Goal: Task Accomplishment & Management: Complete application form

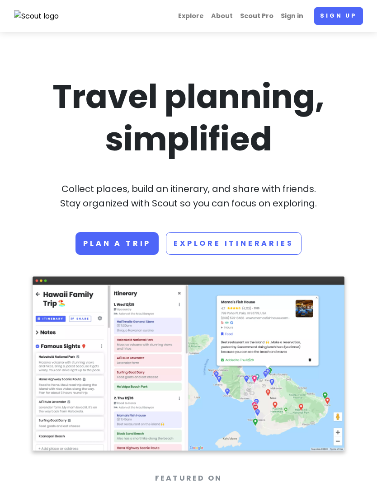
click at [298, 16] on link "Sign in" at bounding box center [292, 16] width 30 height 18
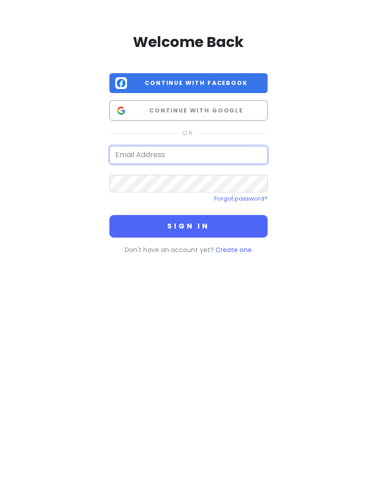
click at [240, 160] on input "email" at bounding box center [188, 155] width 158 height 18
click at [129, 155] on input "[EMAIL_ADDRESS][DOMAIN_NAME]" at bounding box center [188, 155] width 158 height 18
type input "[EMAIL_ADDRESS][DOMAIN_NAME]"
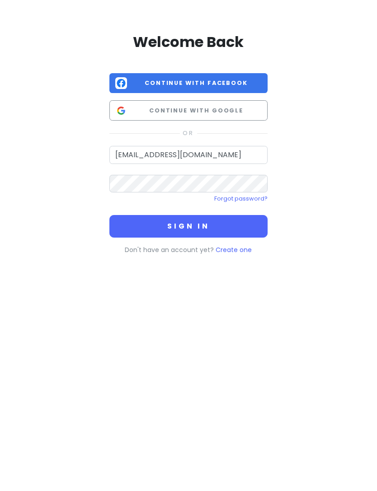
click at [229, 223] on button "Sign in" at bounding box center [188, 226] width 158 height 23
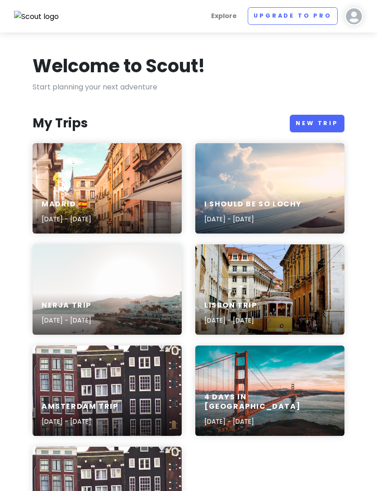
click at [321, 124] on link "New Trip" at bounding box center [316, 124] width 55 height 18
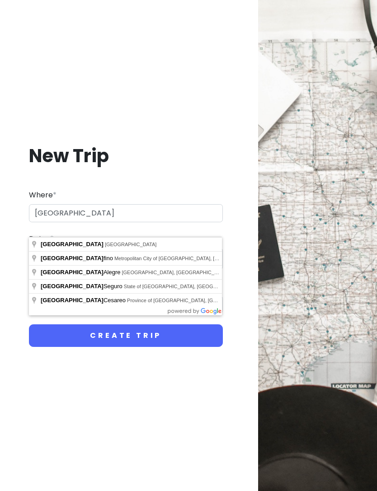
type input "[GEOGRAPHIC_DATA], [GEOGRAPHIC_DATA]"
type input "Porto Trip"
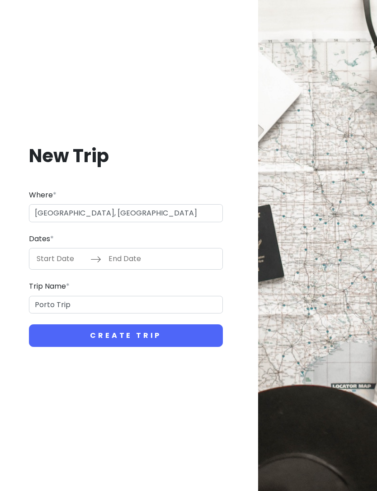
click at [43, 269] on input "Start Date" at bounding box center [61, 258] width 59 height 21
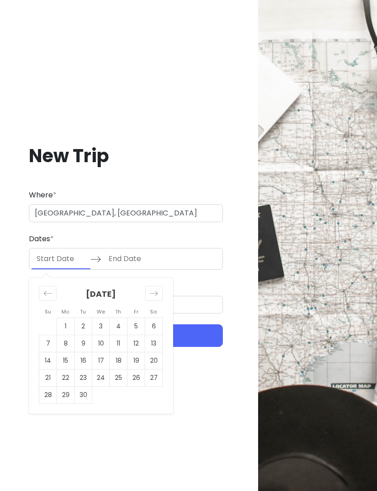
click at [158, 301] on div "Move forward to switch to the next month." at bounding box center [154, 293] width 18 height 15
click at [116, 404] on td "30" at bounding box center [119, 394] width 18 height 17
type input "[DATE]"
click at [158, 298] on icon "Move forward to switch to the next month." at bounding box center [153, 293] width 9 height 9
click at [48, 352] on td "2" at bounding box center [48, 343] width 18 height 17
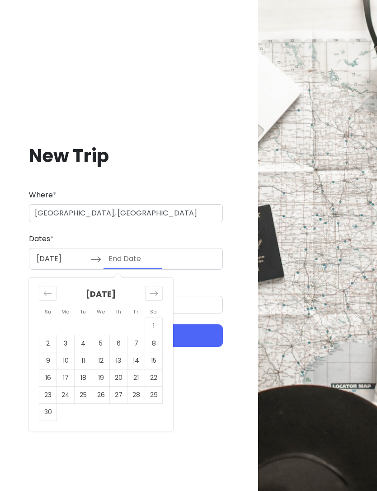
type input "[DATE]"
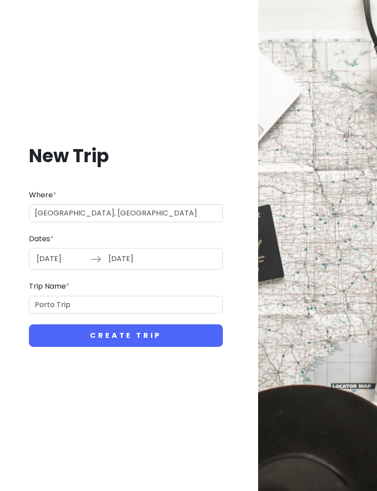
click at [168, 344] on button "Create Trip" at bounding box center [126, 335] width 194 height 23
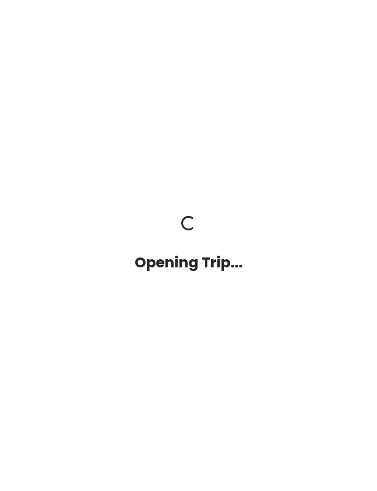
click at [163, 354] on div "Opening Trip... Opening Trip..." at bounding box center [188, 245] width 325 height 491
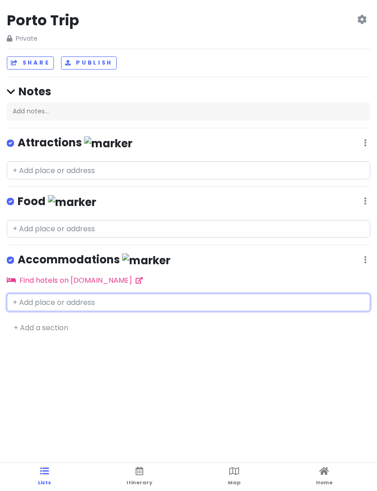
click at [38, 304] on input "text" at bounding box center [188, 302] width 363 height 18
click at [38, 301] on input "text" at bounding box center [188, 302] width 363 height 18
paste input "[STREET_ADDRESS]"
type input "[STREET_ADDRESS]"
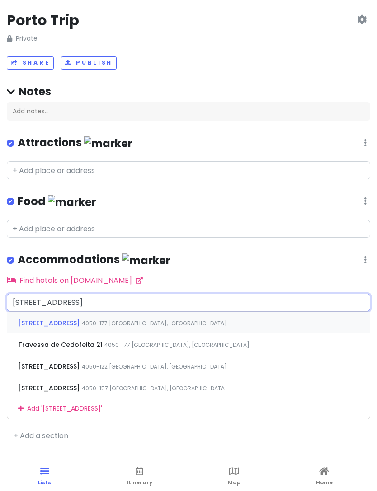
click at [36, 318] on span "[STREET_ADDRESS]" at bounding box center [50, 322] width 64 height 9
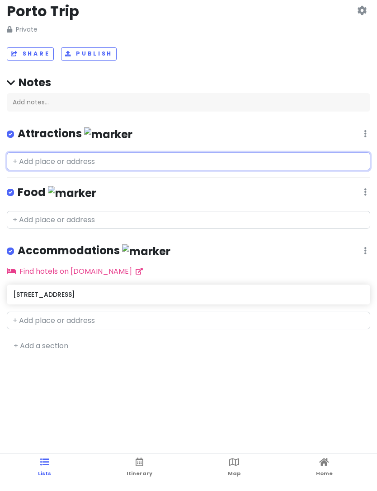
click at [38, 161] on input "text" at bounding box center [188, 170] width 363 height 18
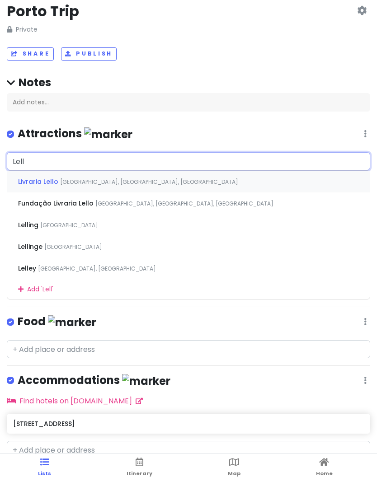
type input "Lel"
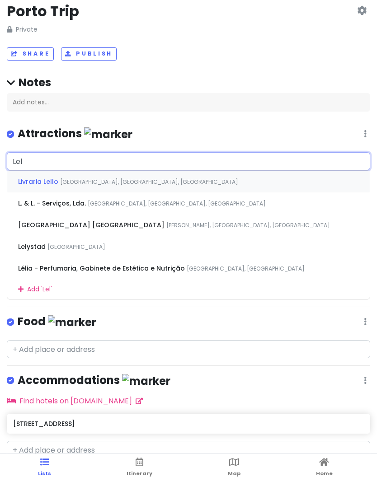
click at [33, 186] on span "Livraria Lello" at bounding box center [39, 190] width 42 height 9
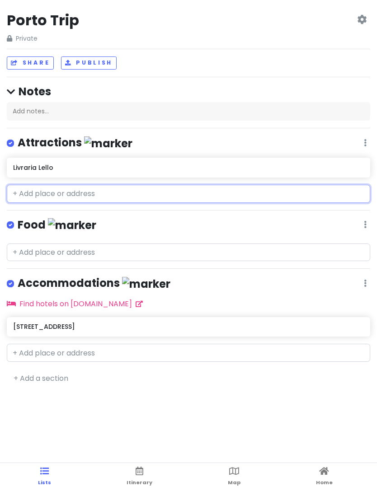
scroll to position [28, 0]
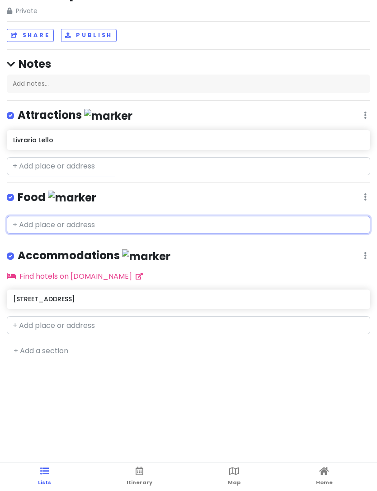
click at [33, 221] on input "text" at bounding box center [188, 225] width 363 height 18
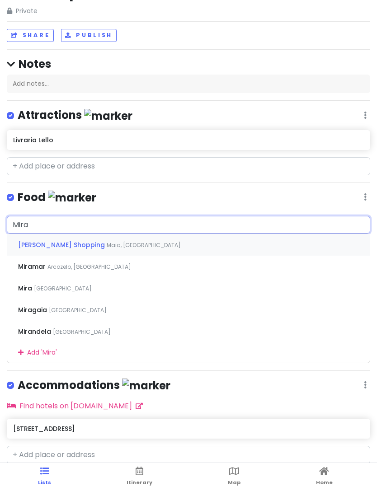
type input "Miraj"
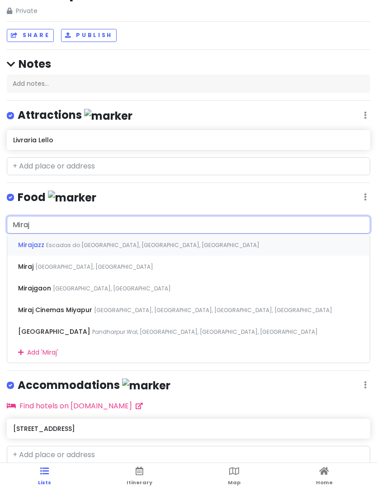
click at [30, 244] on span "Mirajazz" at bounding box center [32, 244] width 28 height 9
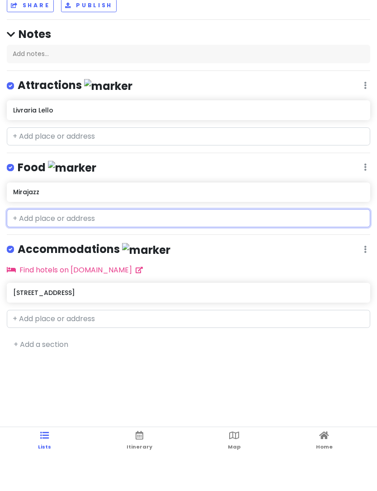
scroll to position [56, 0]
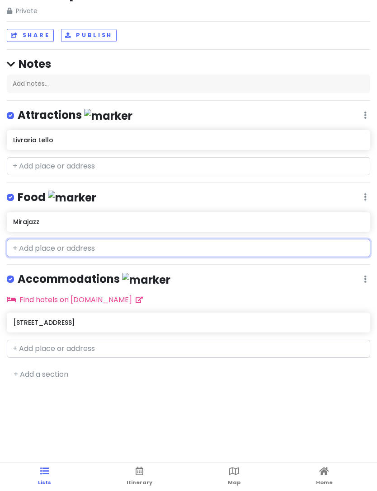
click at [108, 239] on input "text" at bounding box center [188, 248] width 363 height 18
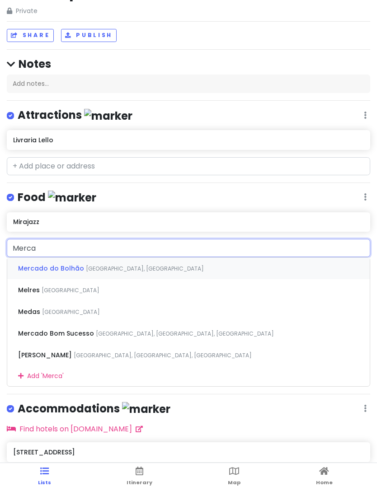
type input "Mercad"
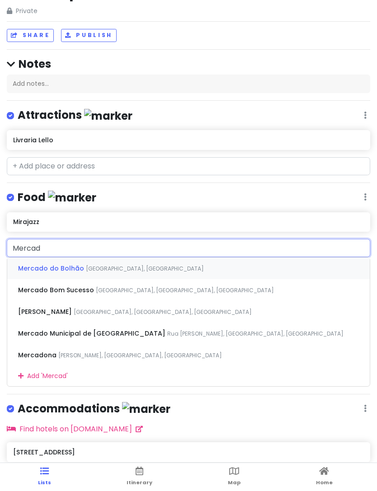
click at [106, 265] on span "[GEOGRAPHIC_DATA], [GEOGRAPHIC_DATA]" at bounding box center [145, 269] width 118 height 8
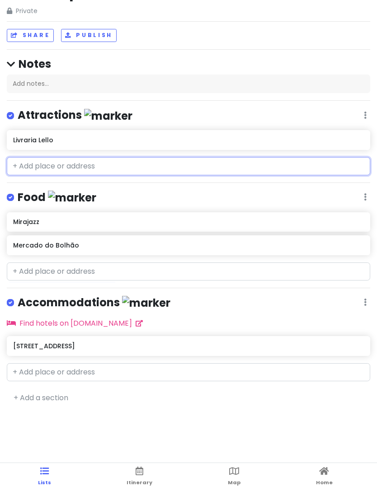
click at [109, 157] on input "text" at bounding box center [188, 166] width 363 height 18
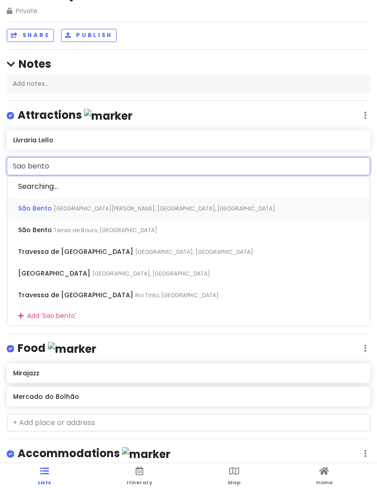
type input "[PERSON_NAME]"
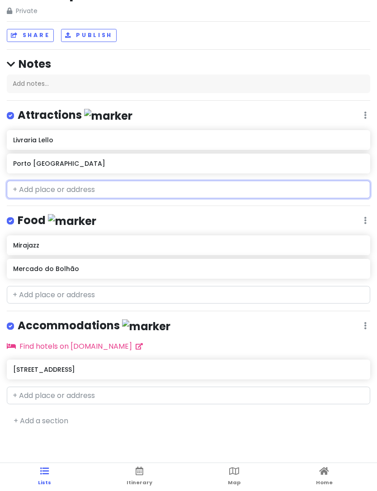
click at [57, 159] on h6 "Porto [GEOGRAPHIC_DATA]" at bounding box center [188, 163] width 350 height 8
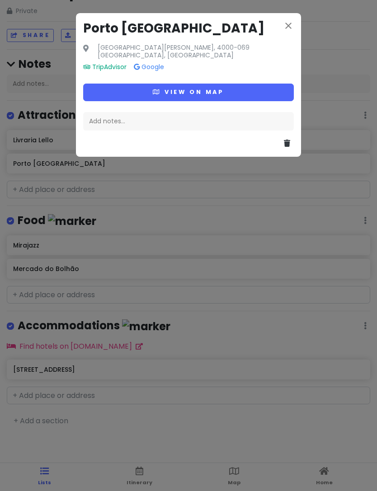
click at [283, 28] on icon "close" at bounding box center [288, 25] width 11 height 11
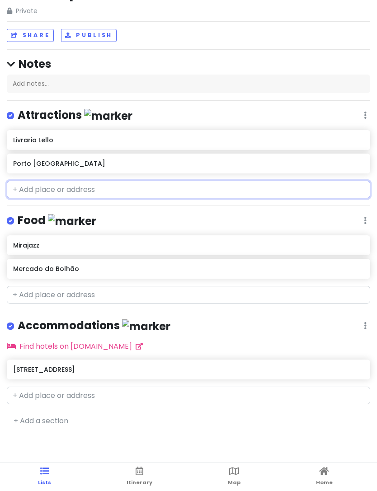
click at [334, 159] on h6 "Porto [GEOGRAPHIC_DATA]" at bounding box center [188, 163] width 350 height 8
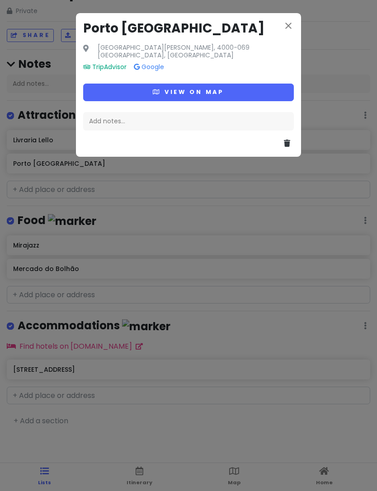
click at [282, 136] on div at bounding box center [188, 139] width 210 height 19
click at [292, 138] on button at bounding box center [289, 144] width 10 height 12
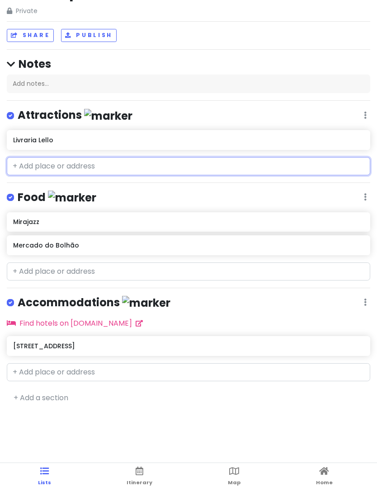
click at [33, 157] on input "text" at bounding box center [188, 166] width 363 height 18
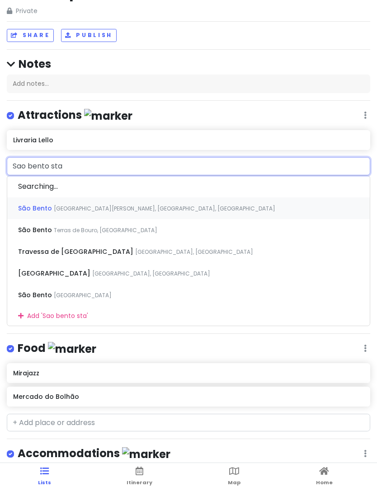
type input "Sao bento stat"
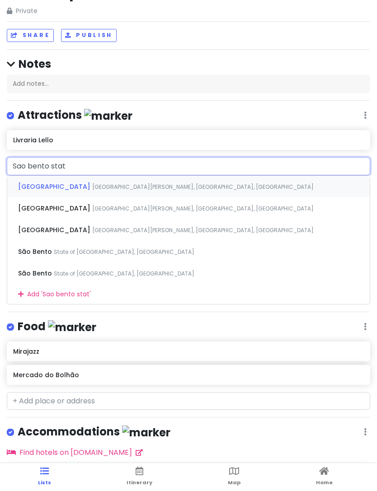
click at [34, 182] on span "[GEOGRAPHIC_DATA]" at bounding box center [55, 186] width 74 height 9
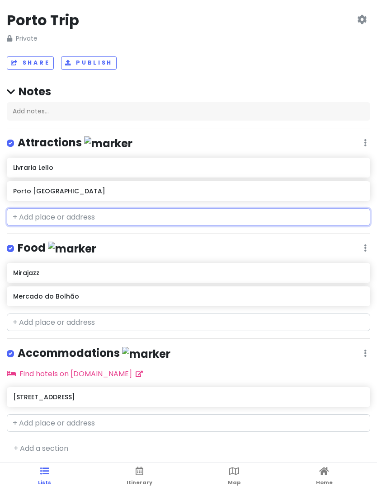
scroll to position [0, 0]
click at [24, 212] on input "text" at bounding box center [188, 217] width 363 height 18
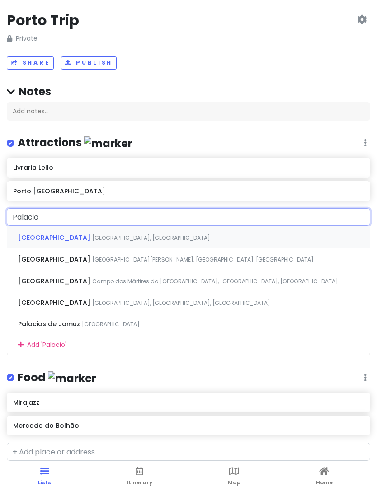
type input "Palacio"
click at [39, 236] on span "[GEOGRAPHIC_DATA]" at bounding box center [55, 237] width 74 height 9
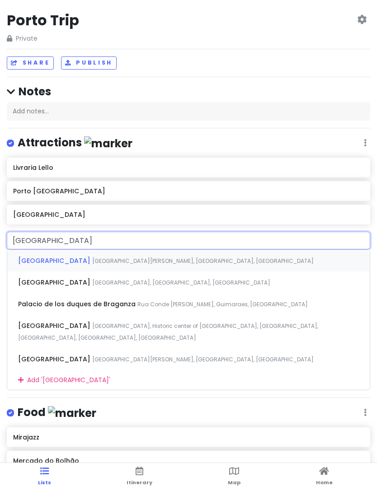
type input "[GEOGRAPHIC_DATA]"
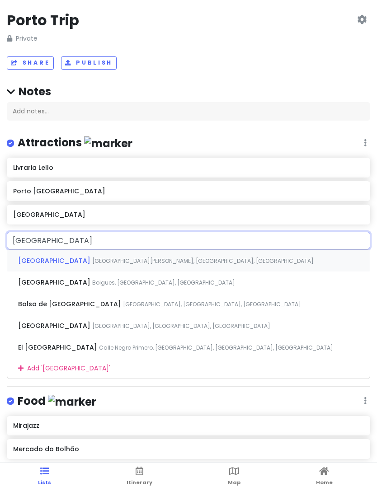
click at [27, 260] on span "[GEOGRAPHIC_DATA]" at bounding box center [55, 260] width 74 height 9
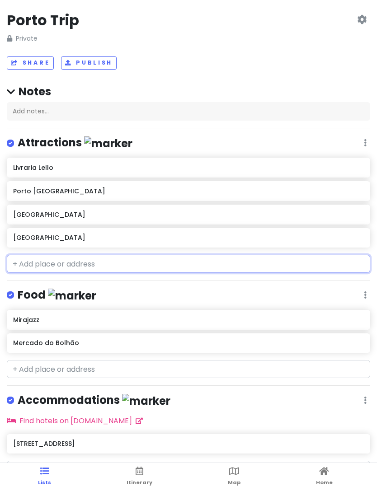
click at [34, 261] on input "text" at bounding box center [188, 264] width 363 height 18
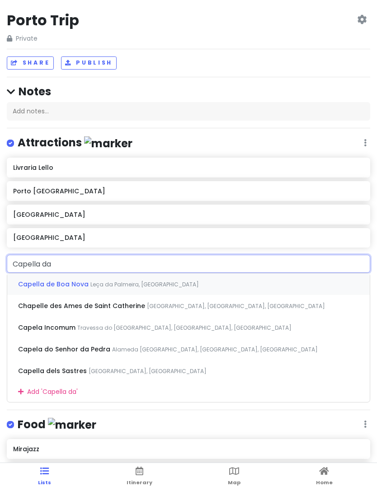
type input "Capella das"
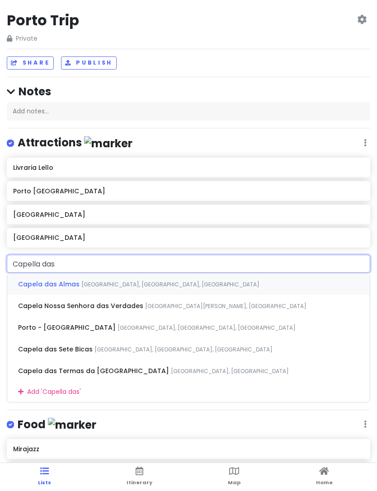
click at [37, 282] on span "Capela das Almas" at bounding box center [49, 283] width 63 height 9
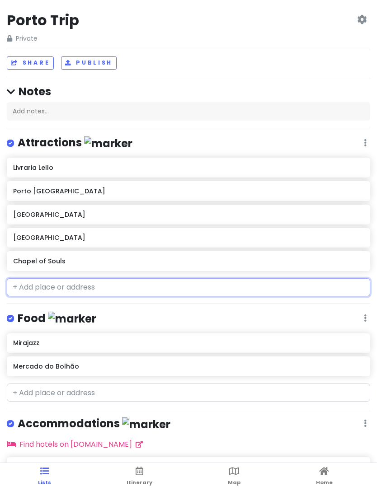
click at [49, 293] on input "text" at bounding box center [188, 287] width 363 height 18
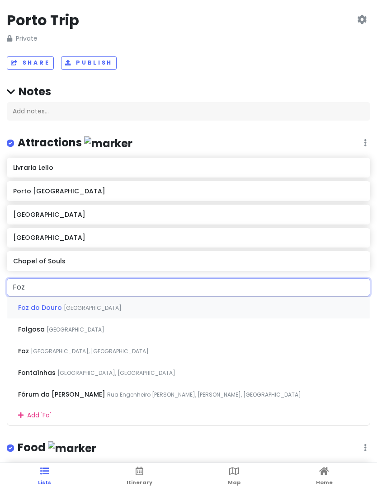
type input "Foz"
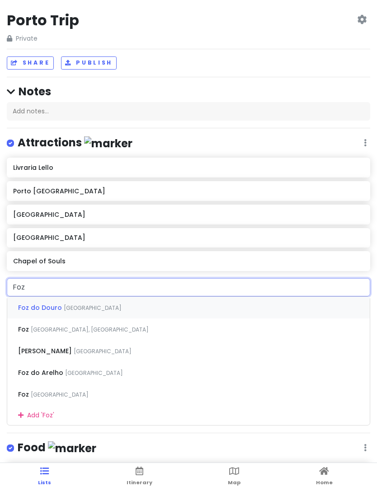
click at [33, 303] on span "Foz do Douro" at bounding box center [41, 307] width 46 height 9
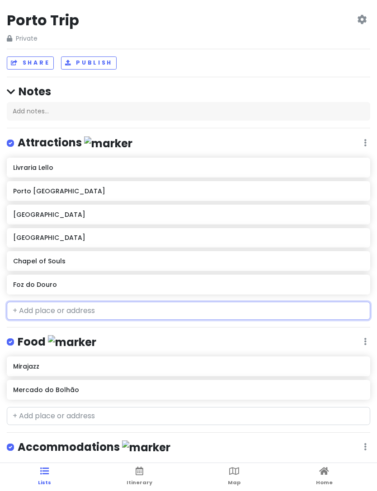
click at [39, 311] on input "text" at bounding box center [188, 311] width 363 height 18
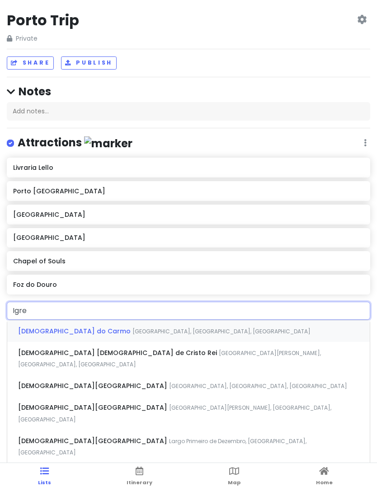
type input "Ogre"
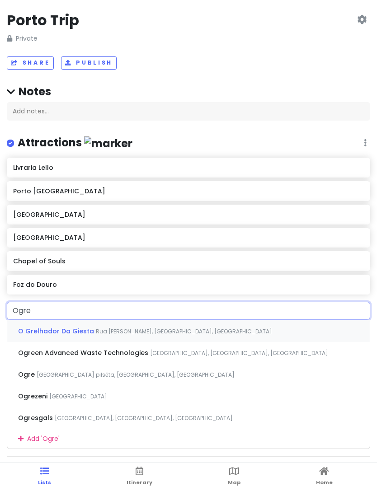
click at [163, 321] on div "O Grelhador Da Giesta Rua [PERSON_NAME], [GEOGRAPHIC_DATA], [GEOGRAPHIC_DATA]" at bounding box center [188, 331] width 362 height 22
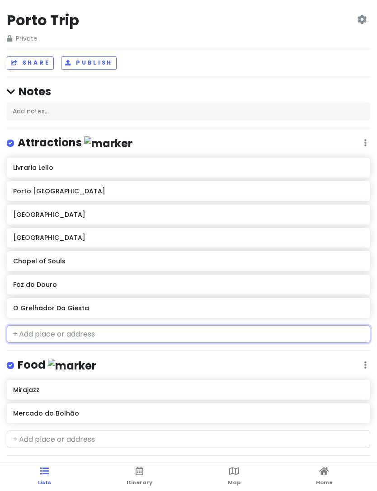
click at [44, 306] on h6 "O Grelhador Da Giesta" at bounding box center [188, 308] width 350 height 8
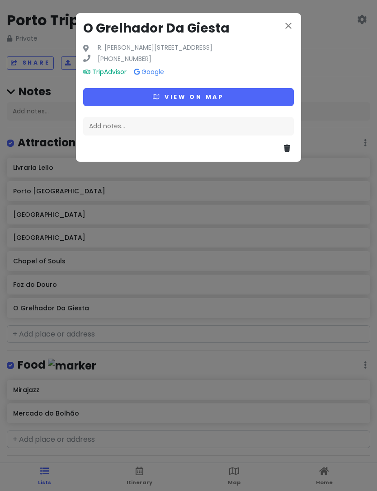
click at [293, 151] on button at bounding box center [289, 149] width 10 height 12
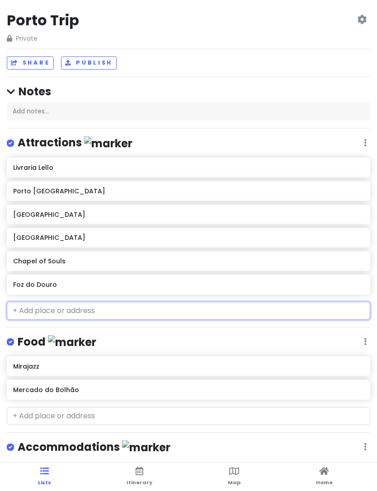
click at [116, 316] on input "text" at bounding box center [188, 311] width 363 height 18
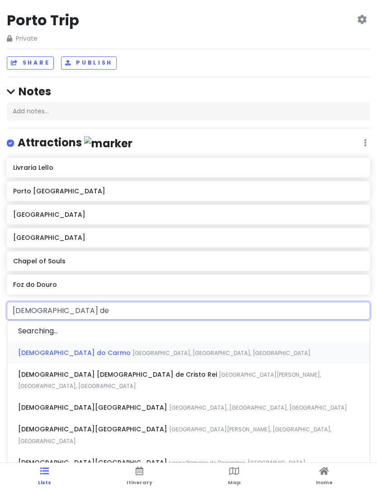
type input "[DEMOGRAPHIC_DATA] de"
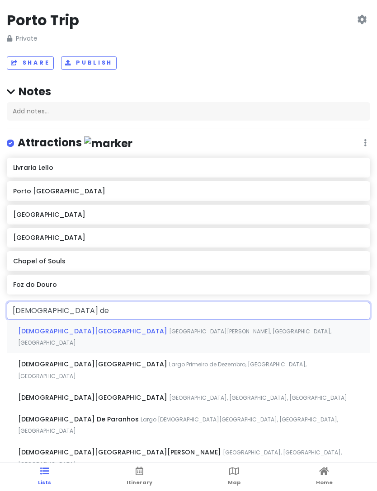
click at [53, 331] on span "[DEMOGRAPHIC_DATA][GEOGRAPHIC_DATA]" at bounding box center [93, 330] width 151 height 9
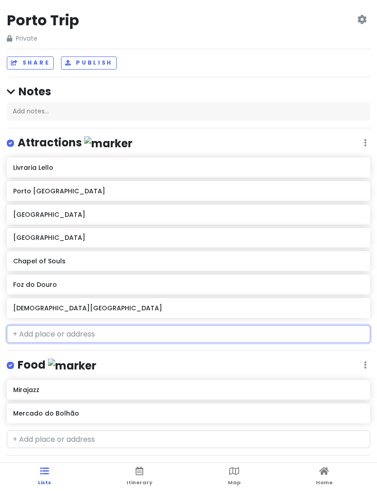
click at [41, 334] on input "text" at bounding box center [188, 334] width 363 height 18
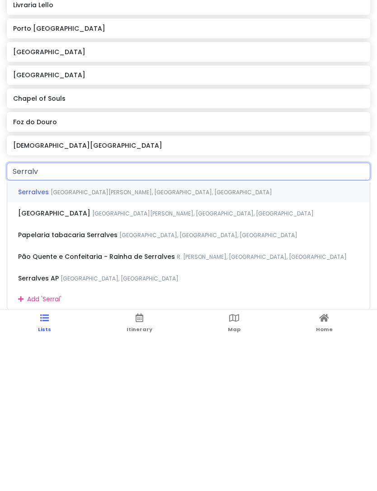
type input "Serralve"
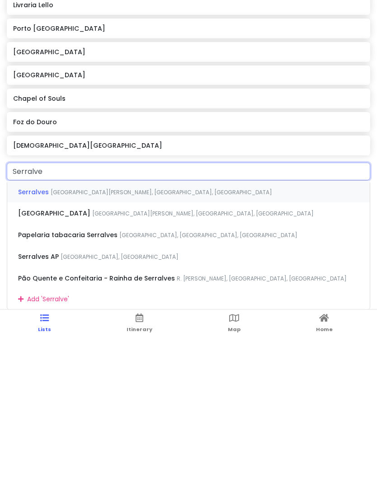
click at [28, 341] on span "Serralves" at bounding box center [34, 345] width 33 height 9
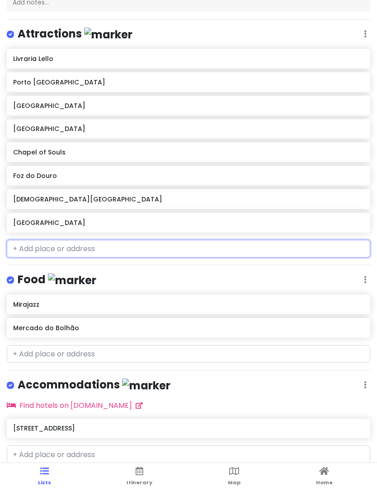
scroll to position [81, 0]
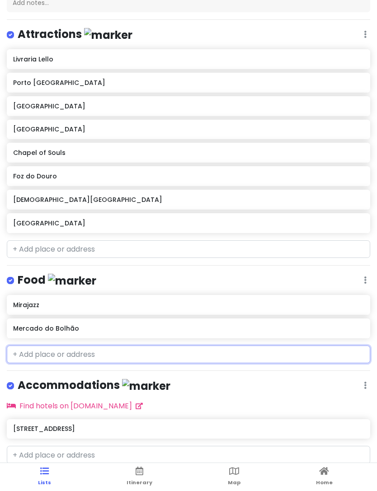
click at [99, 345] on input "text" at bounding box center [188, 354] width 363 height 18
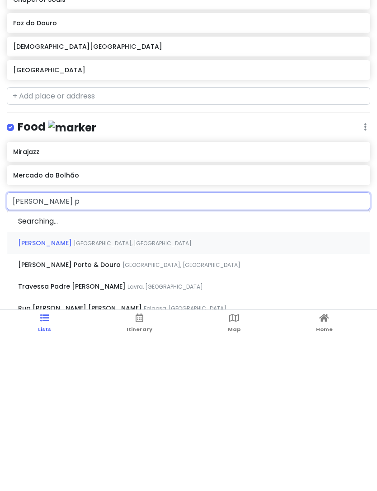
type input "[PERSON_NAME]"
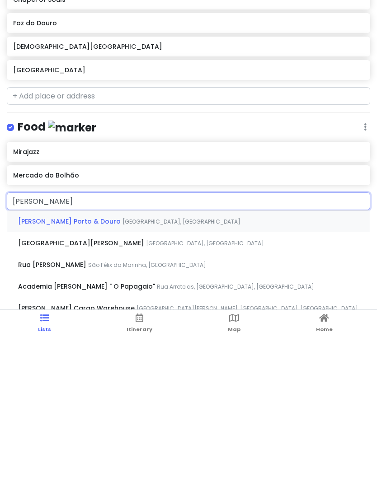
click at [44, 370] on span "[PERSON_NAME] Porto & Douro" at bounding box center [70, 374] width 104 height 9
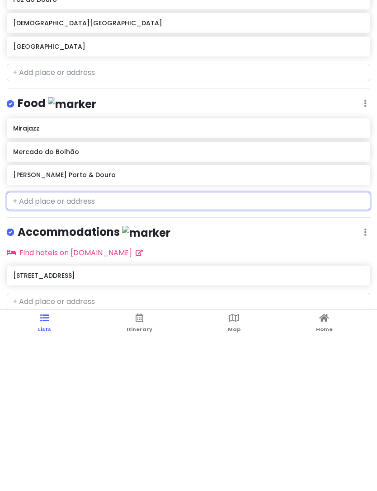
scroll to position [104, 0]
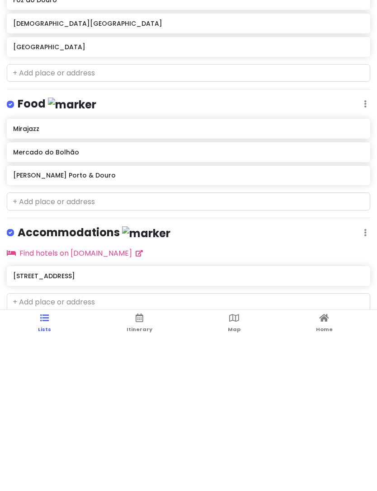
click at [233, 463] on link "Map" at bounding box center [234, 477] width 13 height 28
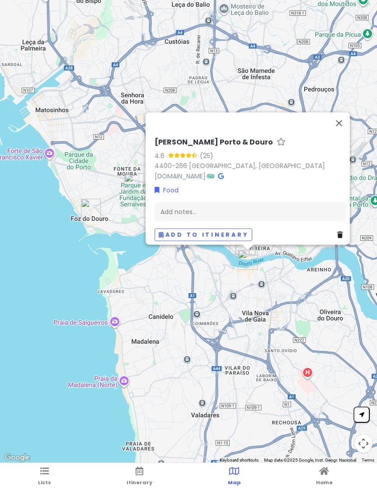
click at [335, 122] on button "Close" at bounding box center [339, 123] width 22 height 22
